Goal: Find specific page/section: Find specific page/section

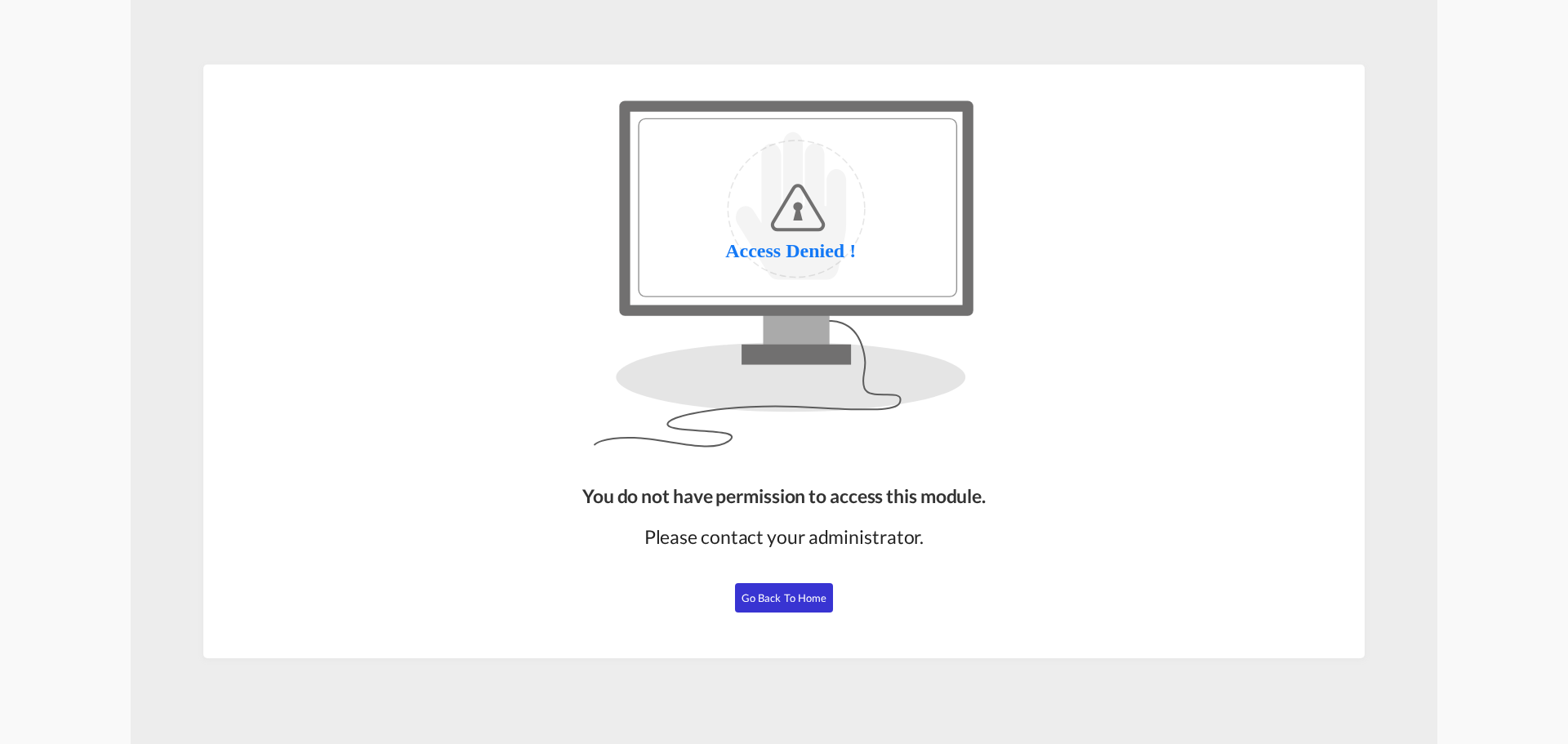
click at [834, 587] on div "You do not have permission to access this module. Please contact your administr…" at bounding box center [783, 564] width 416 height 176
click at [827, 597] on button "Go Back to Home" at bounding box center [784, 597] width 98 height 29
